Goal: Transaction & Acquisition: Purchase product/service

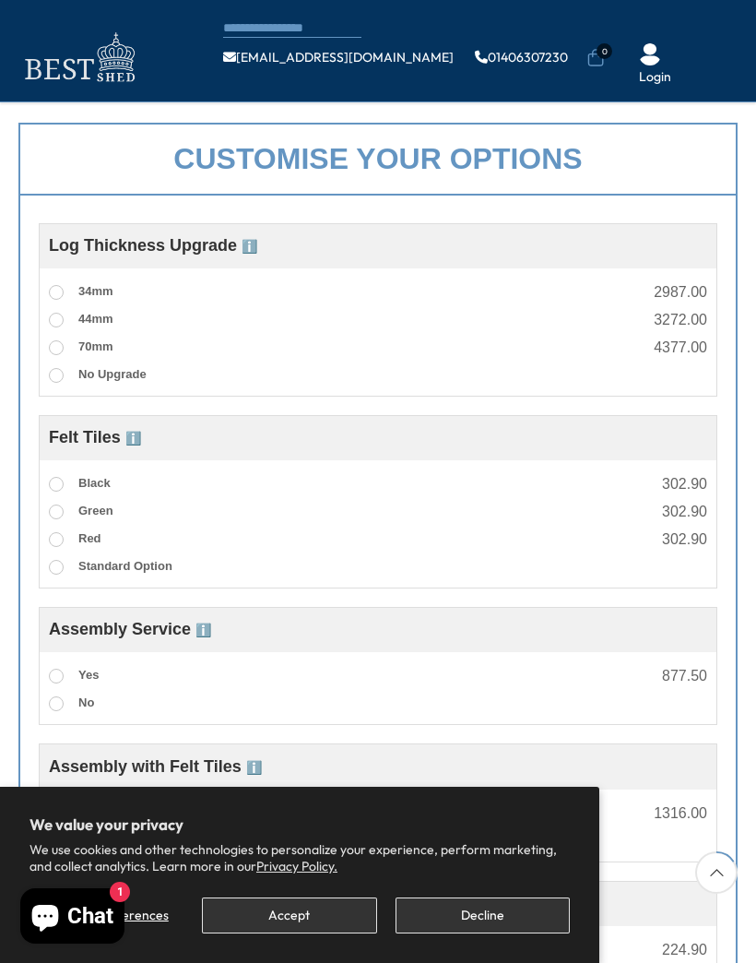
scroll to position [552, 0]
click at [67, 672] on label "Yes" at bounding box center [74, 677] width 50 height 24
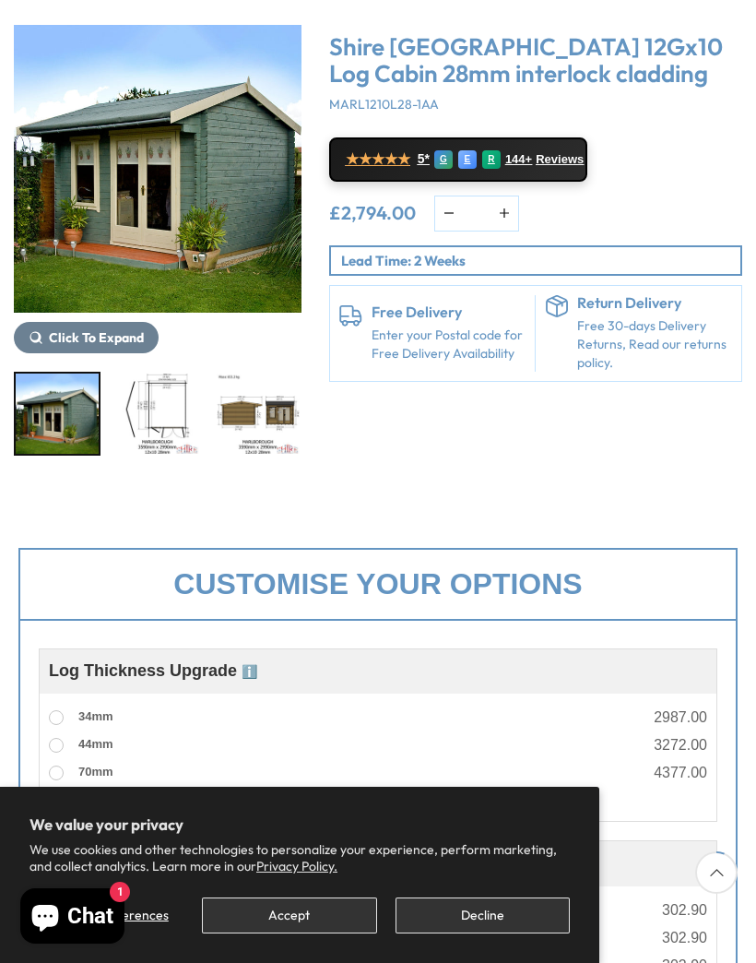
scroll to position [232, 0]
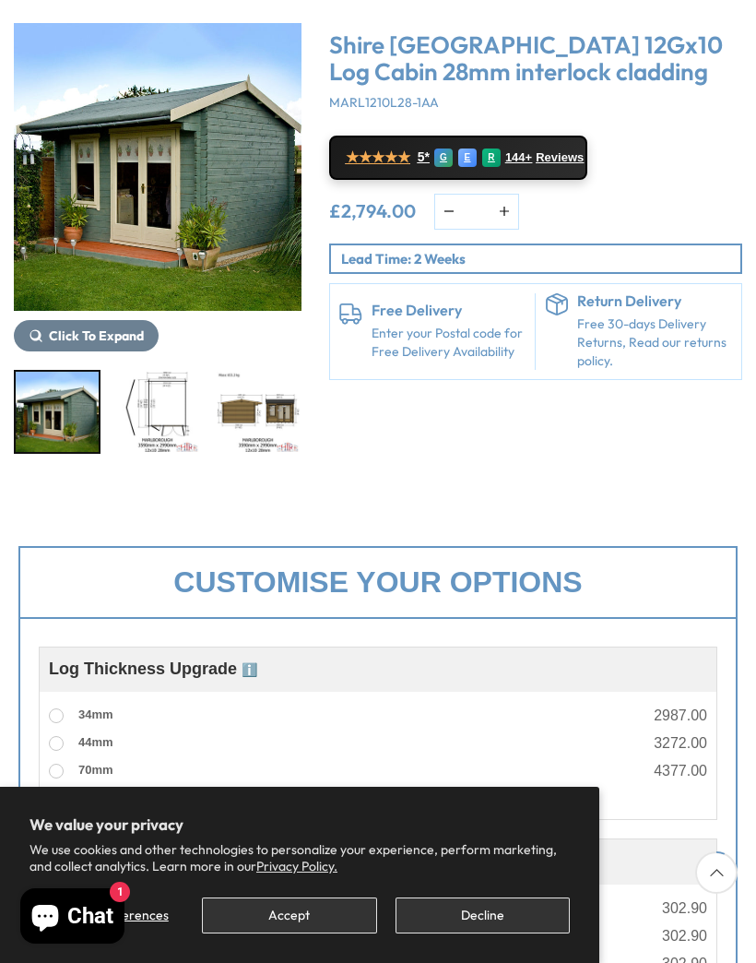
click at [222, 209] on img "1 / 16" at bounding box center [158, 167] width 288 height 288
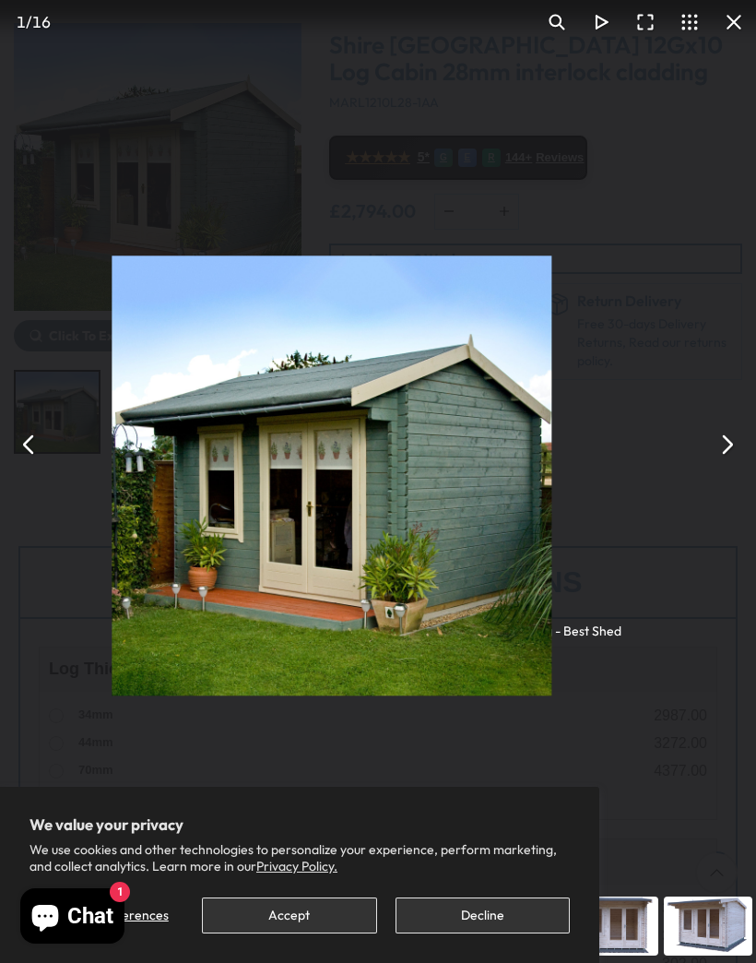
click at [723, 467] on button "You can close this modal content with the ESC key" at bounding box center [727, 444] width 44 height 44
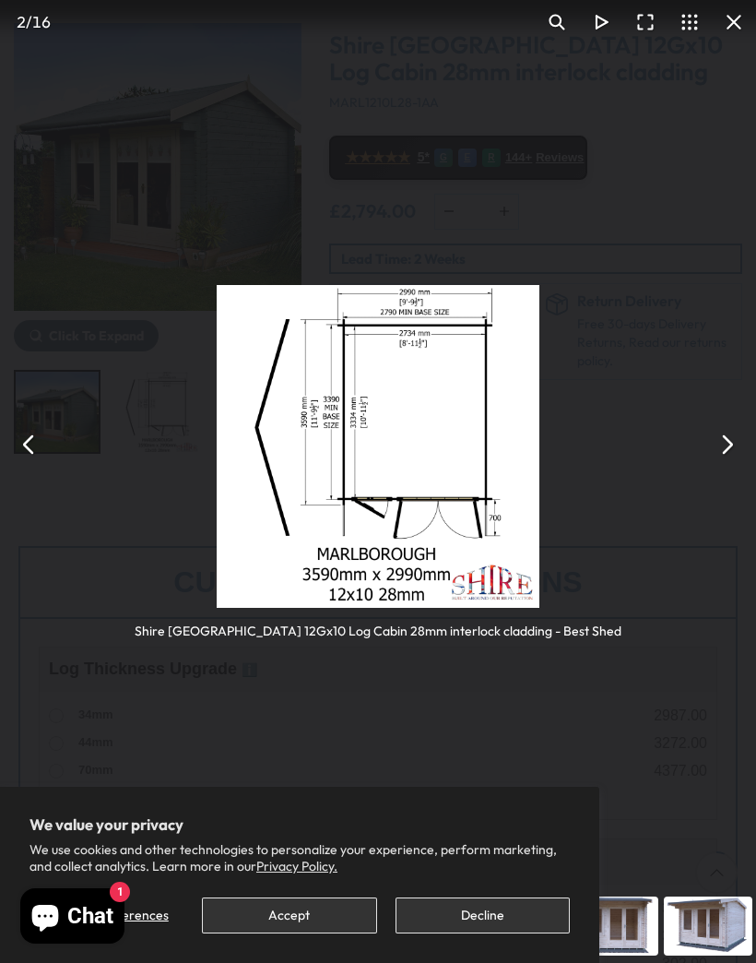
click at [721, 467] on button "You can close this modal content with the ESC key" at bounding box center [727, 444] width 44 height 44
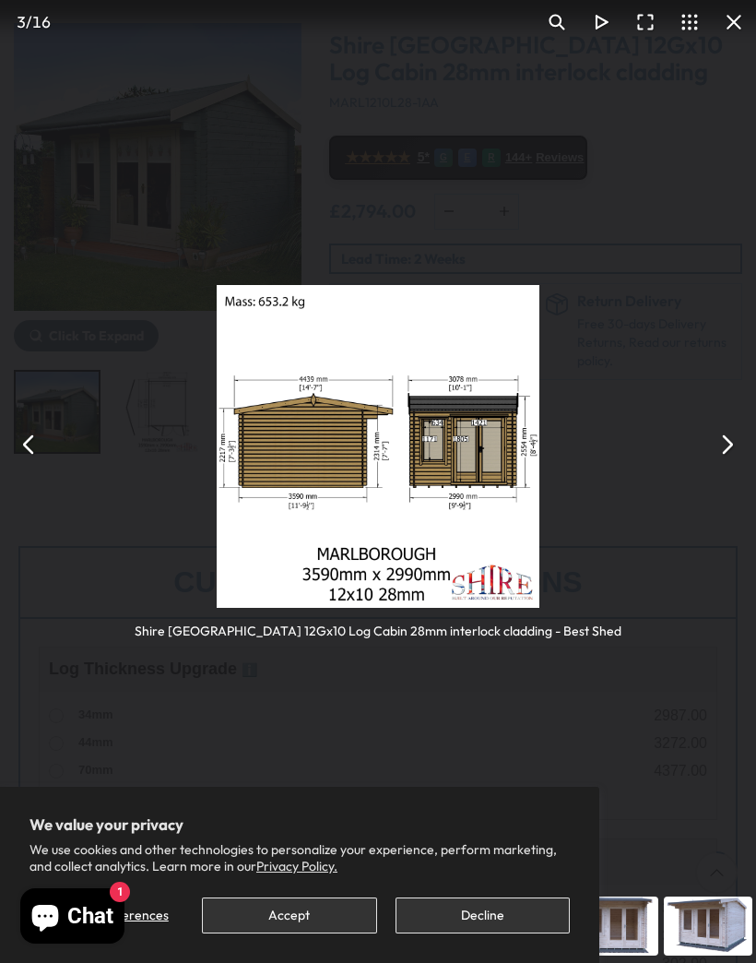
click at [724, 467] on button "You can close this modal content with the ESC key" at bounding box center [727, 444] width 44 height 44
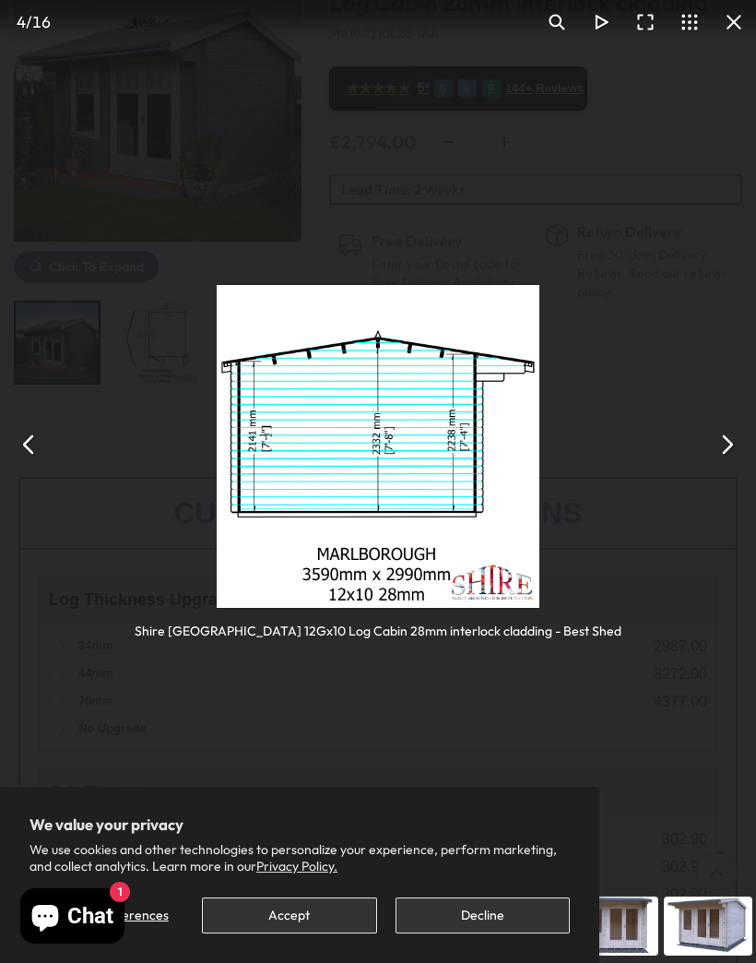
scroll to position [303, 0]
